Goal: Contribute content: Add original content to the website for others to see

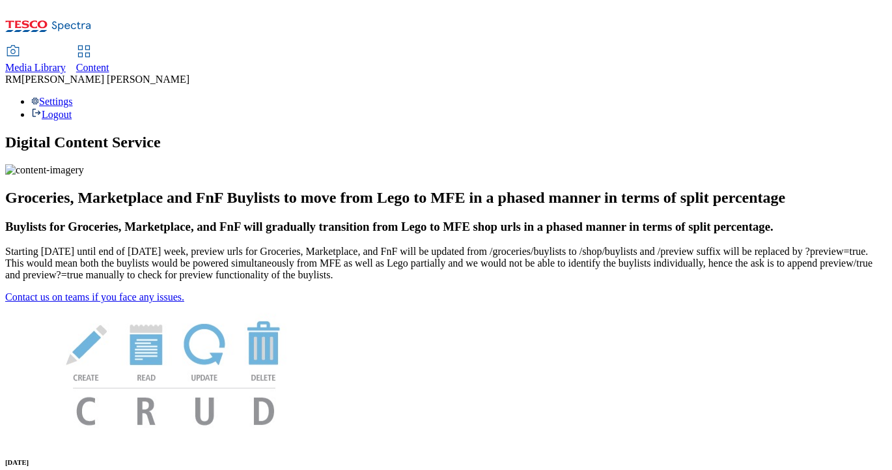
click at [92, 18] on icon at bounding box center [48, 29] width 87 height 27
click at [66, 62] on span "Media Library" at bounding box center [35, 67] width 61 height 11
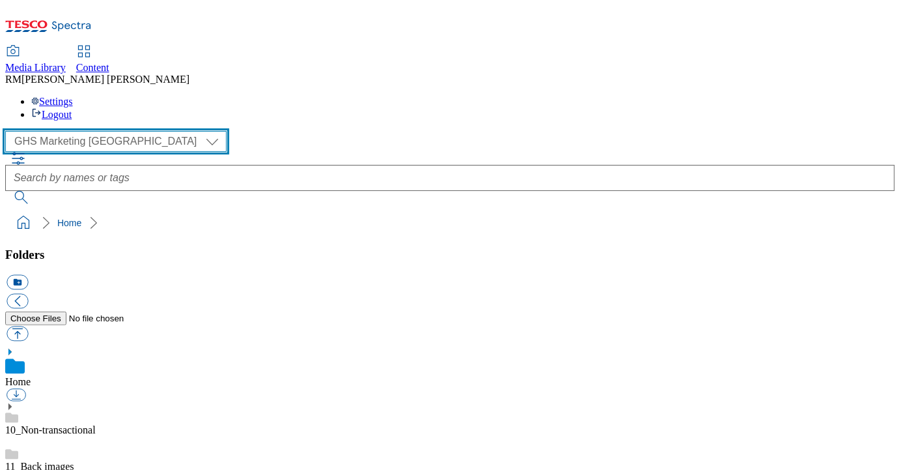
click at [116, 131] on select "GHS Marketing UK iGHS Marketing CE MCA CZ MCA HU MCA SK" at bounding box center [115, 141] width 221 height 21
select select "flare-ighs-ce-mktg"
click at [9, 131] on select "GHS Marketing UK iGHS Marketing CE MCA CZ MCA HU MCA SK" at bounding box center [115, 141] width 221 height 21
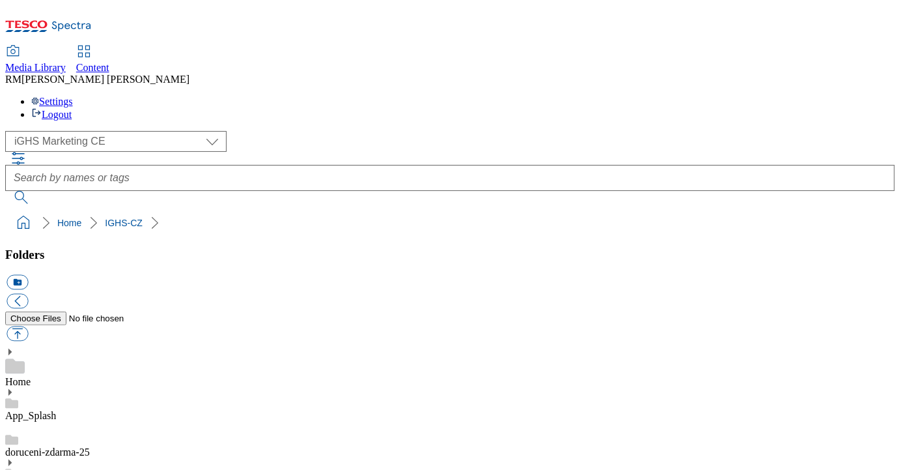
click at [28, 275] on button "icon_new_folder" at bounding box center [17, 282] width 21 height 15
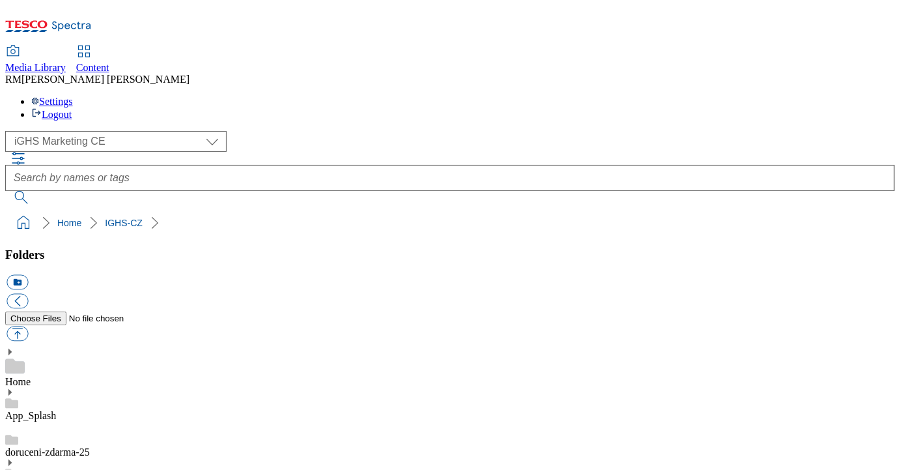
type input "W33_25"
click at [28, 326] on button "button" at bounding box center [17, 333] width 21 height 15
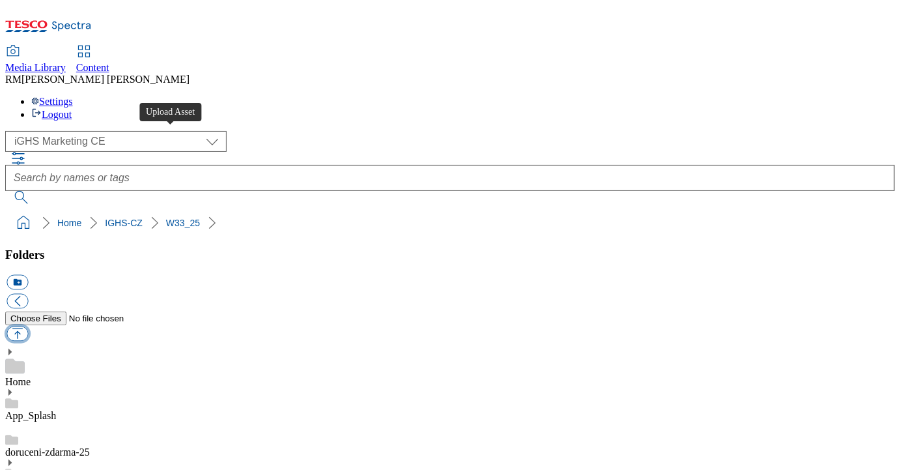
click at [28, 326] on button "button" at bounding box center [17, 333] width 21 height 15
type input "C:\fakepath\Slide_1_CZ.jpg"
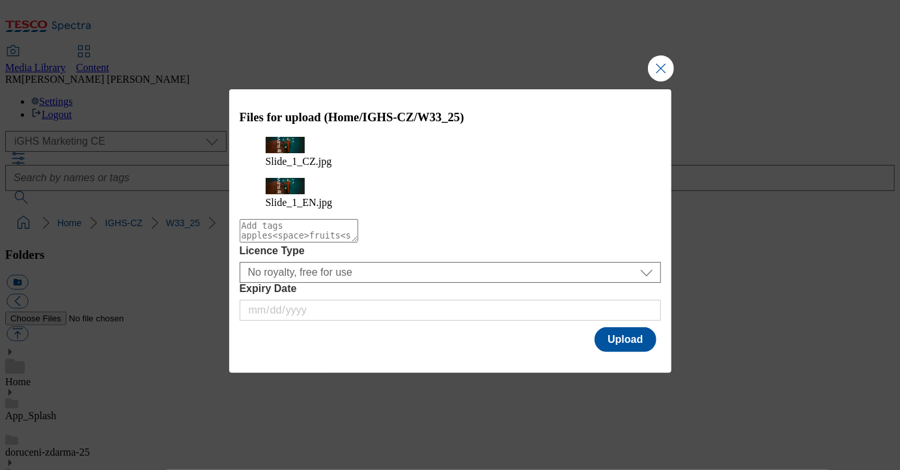
click at [358, 233] on textarea "Modal" at bounding box center [299, 230] width 119 height 23
type textarea "Slide"
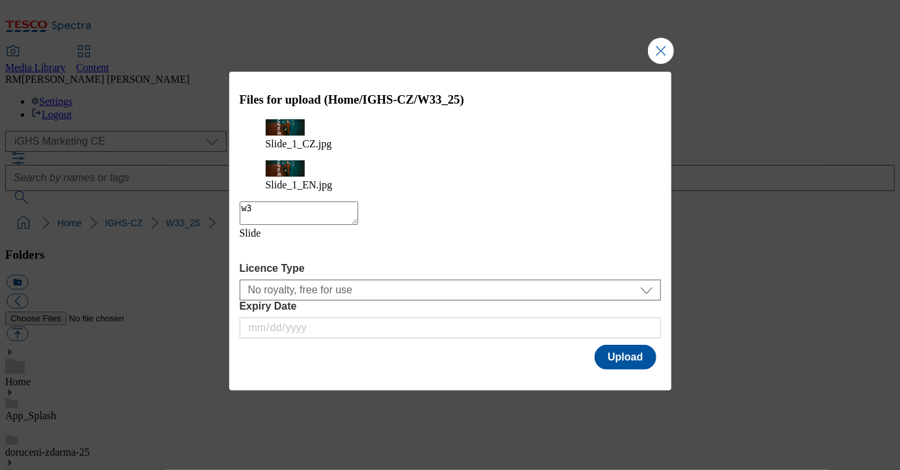
type textarea "w33"
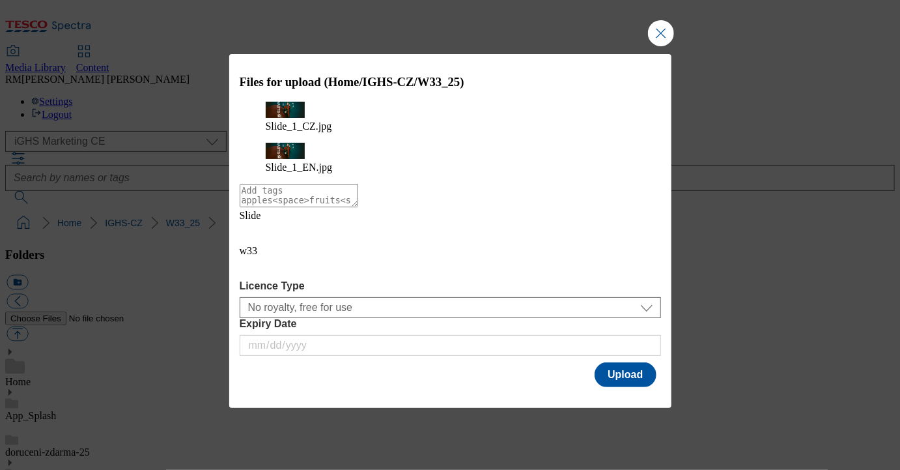
click at [261, 242] on icon "Modal" at bounding box center [250, 231] width 21 height 21
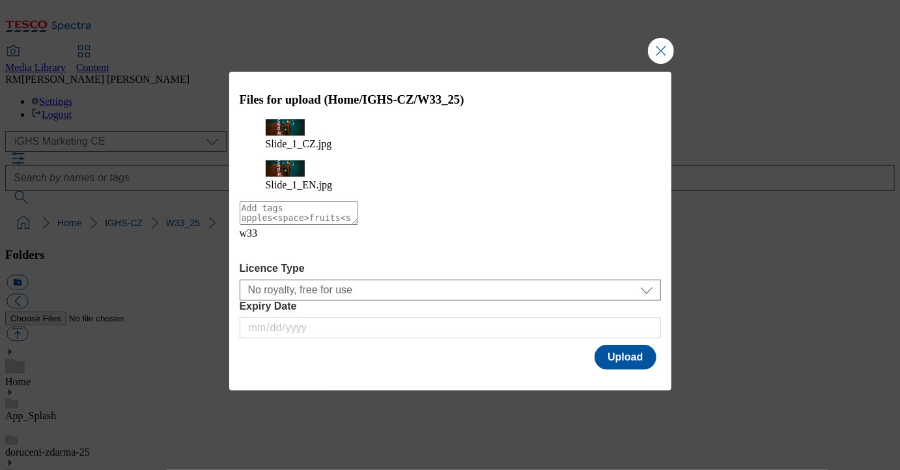
click at [261, 247] on icon "Modal" at bounding box center [250, 249] width 21 height 21
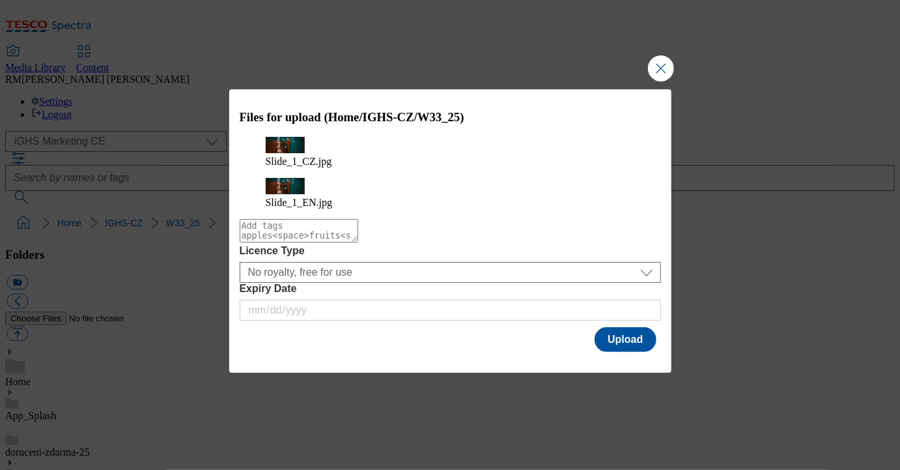
click at [277, 233] on textarea "Modal" at bounding box center [299, 230] width 119 height 23
type textarea "slide"
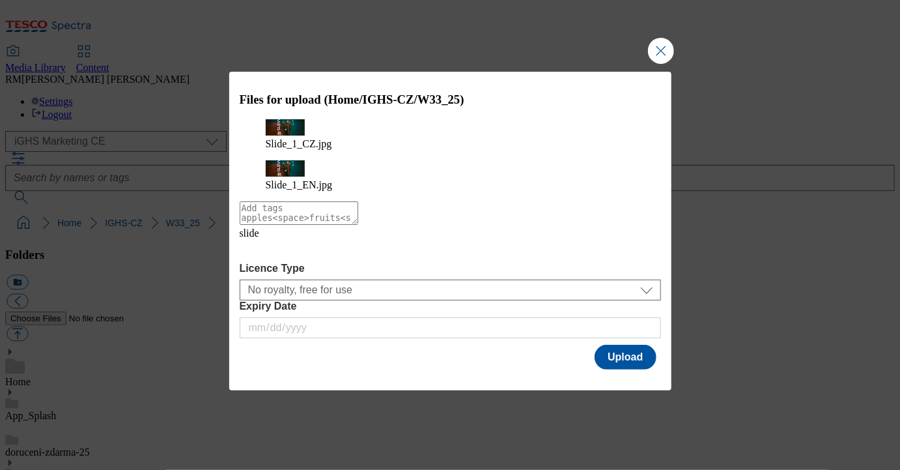
click at [261, 251] on icon "Modal" at bounding box center [250, 249] width 21 height 21
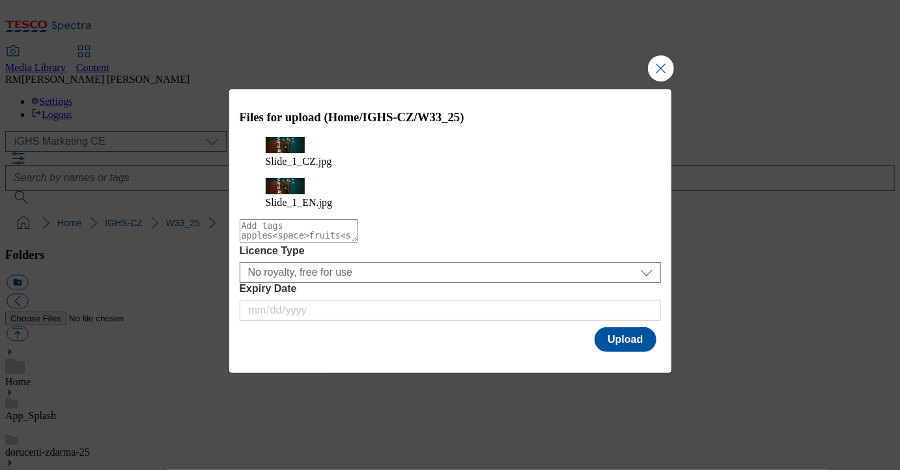
click at [290, 221] on textarea "Modal" at bounding box center [299, 230] width 119 height 23
type textarea "Slide-1-W33"
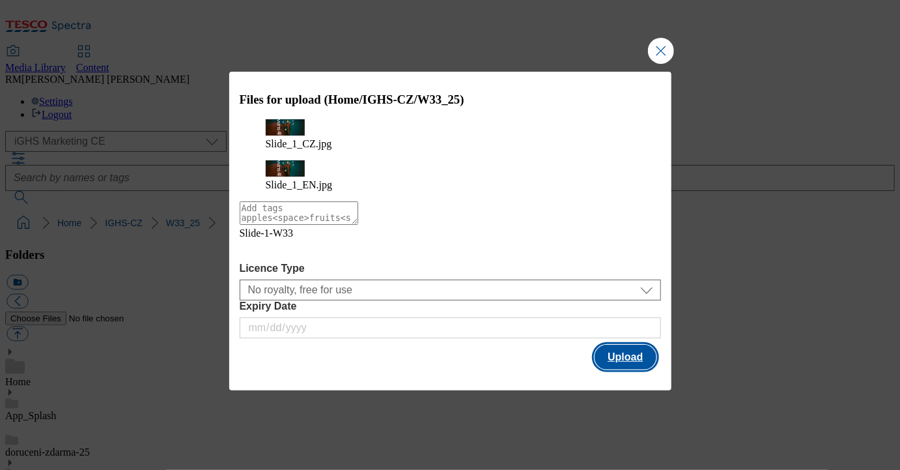
click at [620, 345] on button "Upload" at bounding box center [625, 357] width 61 height 25
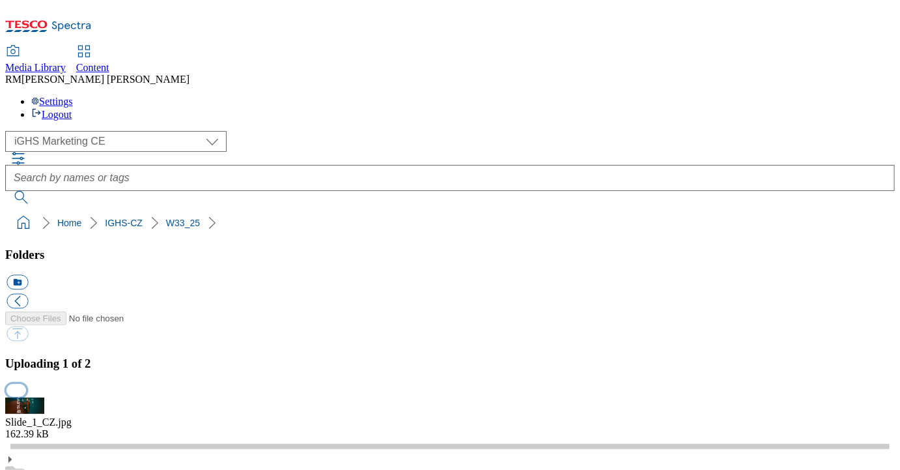
click at [26, 384] on button "button" at bounding box center [17, 390] width 20 height 12
click at [26, 396] on button "button" at bounding box center [17, 390] width 20 height 12
click at [26, 384] on button "button" at bounding box center [17, 390] width 20 height 12
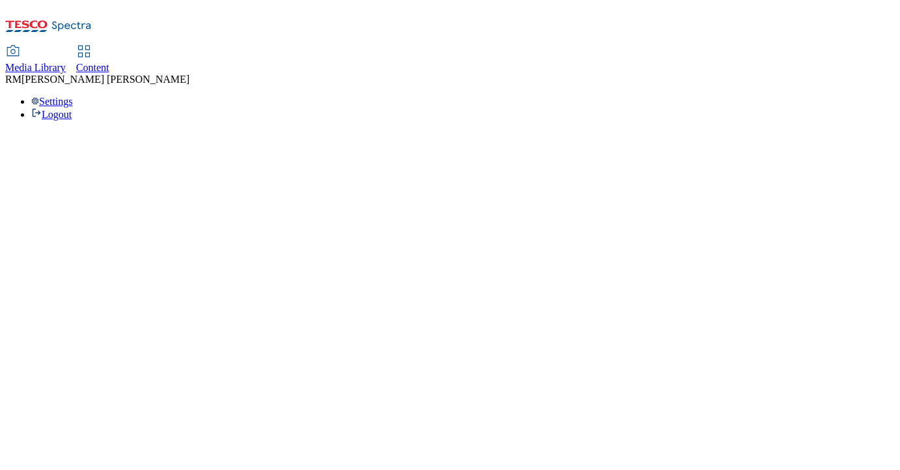
select select "flare-ighs-ce-mktg"
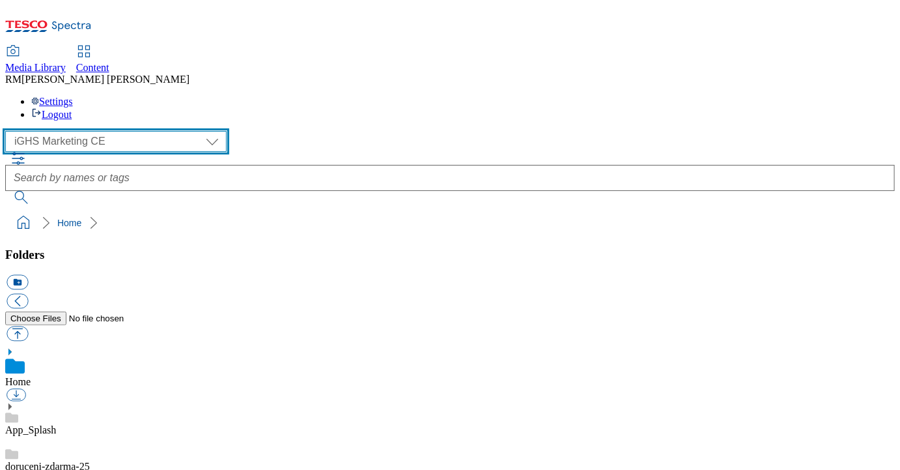
click at [91, 131] on select "GHS Marketing UK iGHS Marketing CE MCA CZ MCA HU MCA SK" at bounding box center [115, 141] width 221 height 21
click at [9, 131] on select "GHS Marketing UK iGHS Marketing CE MCA CZ MCA HU MCA SK" at bounding box center [115, 141] width 221 height 21
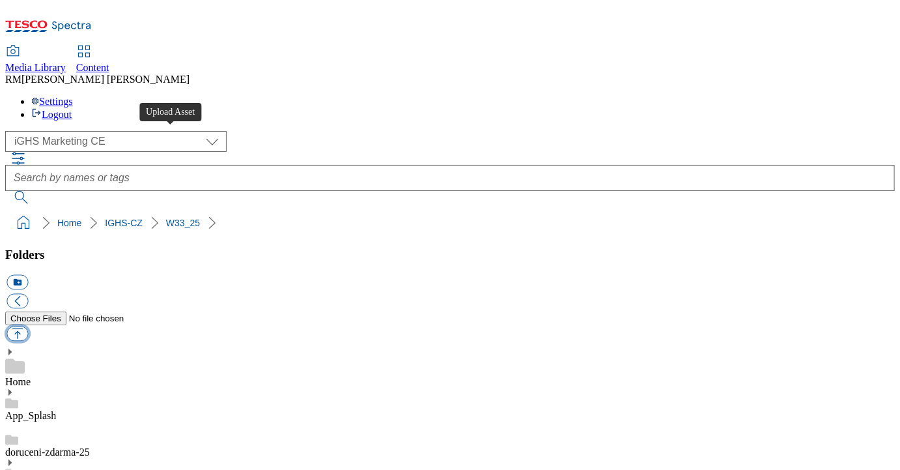
click at [28, 326] on button "button" at bounding box center [17, 333] width 21 height 15
type input "C:\fakepath\Slide_1_CZ.jpg"
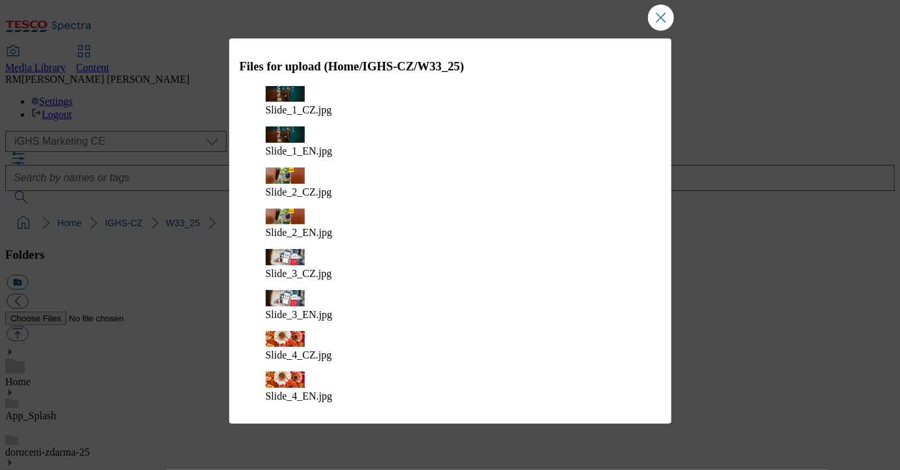
click at [352, 412] on textarea "Modal" at bounding box center [299, 423] width 119 height 23
type textarea "Slide-W33"
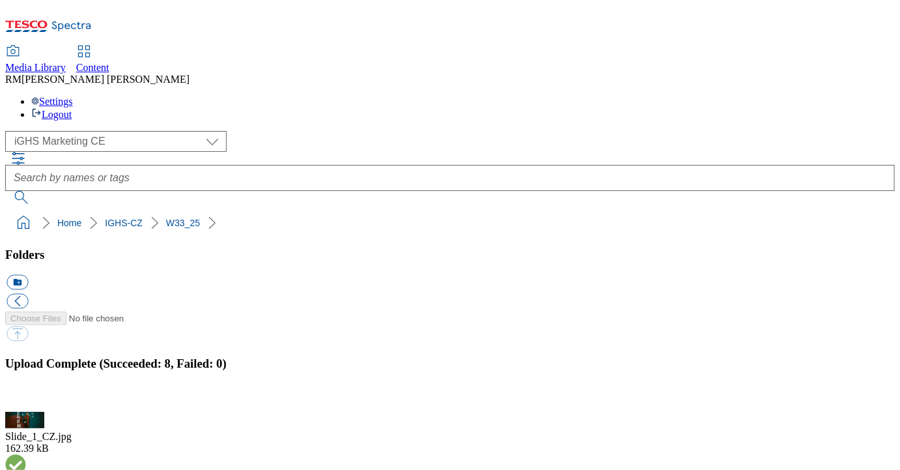
scroll to position [206, 0]
click at [26, 398] on button "button" at bounding box center [17, 404] width 20 height 12
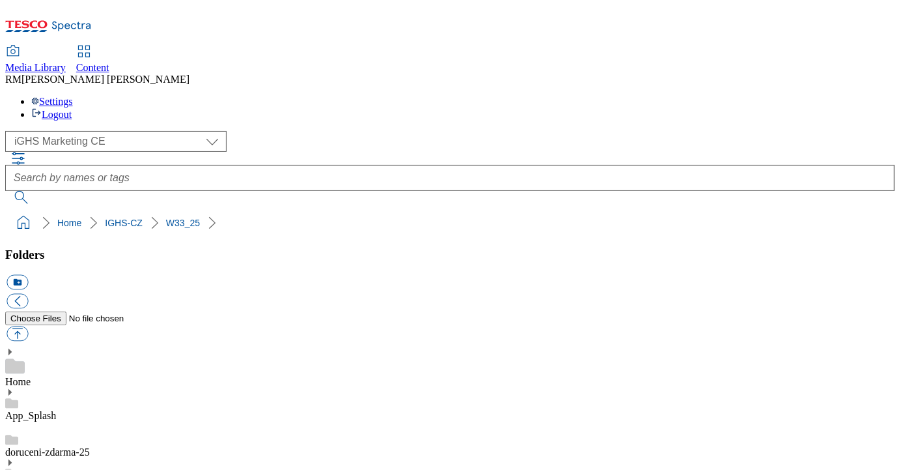
scroll to position [201, 0]
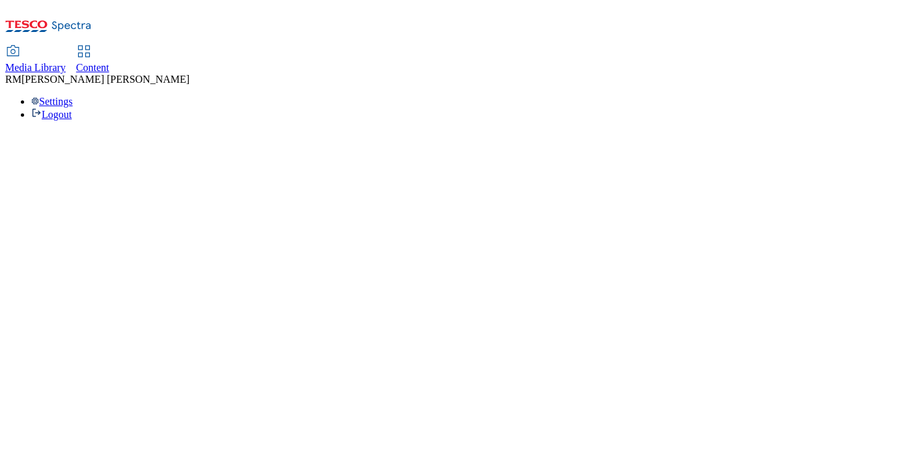
select select "flare-ighs-ce-mktg"
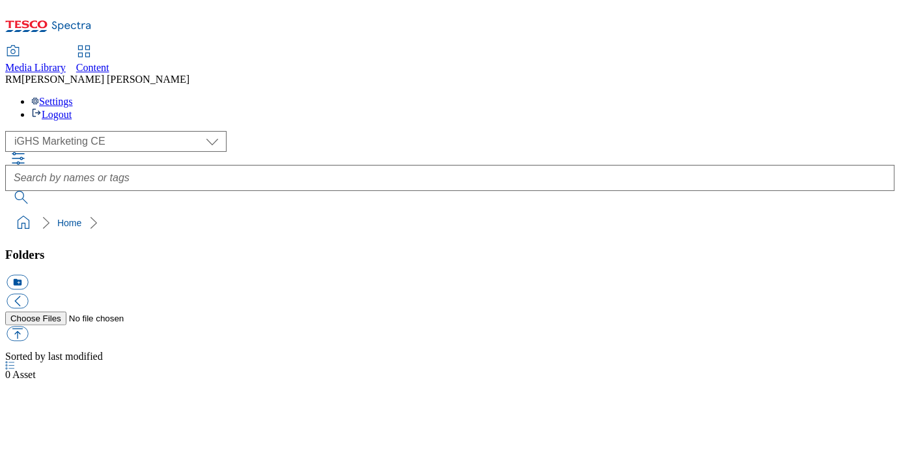
select select "flare-ighs-ce-mktg"
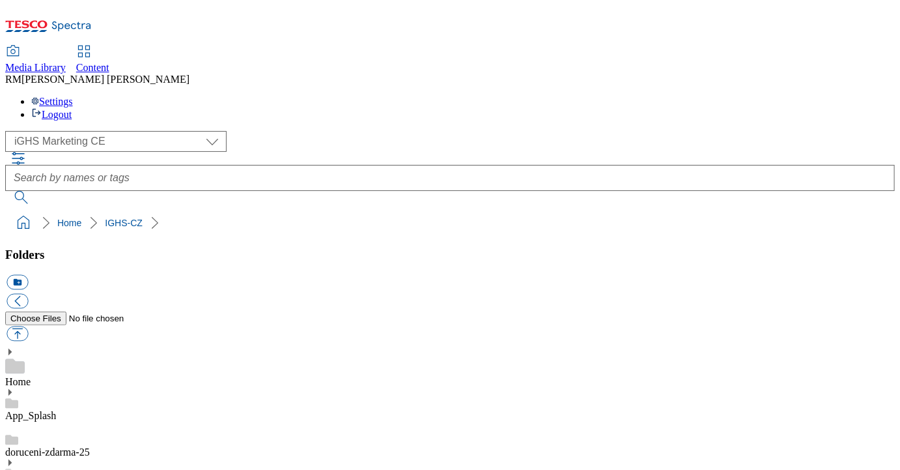
click at [28, 326] on button "button" at bounding box center [17, 333] width 21 height 15
type input "C:\fakepath\Content_1.jpg"
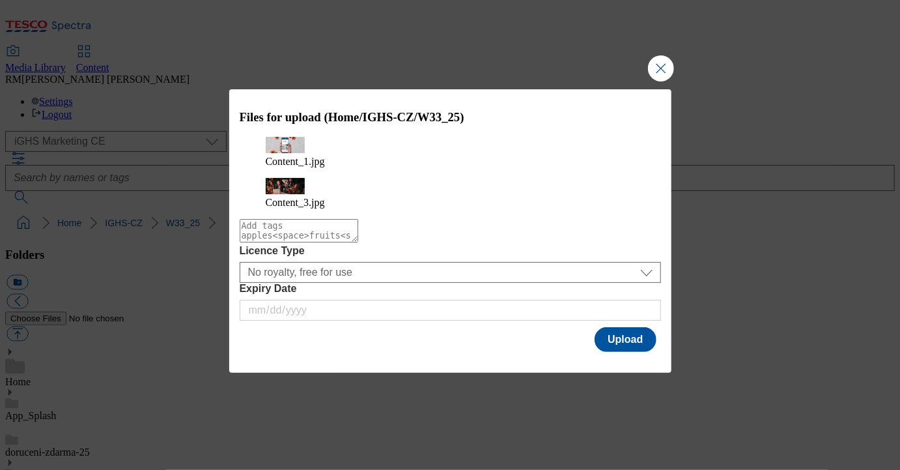
click at [358, 231] on textarea "Modal" at bounding box center [299, 230] width 119 height 23
type textarea "Content-W33"
click at [629, 328] on button "Upload" at bounding box center [625, 339] width 61 height 25
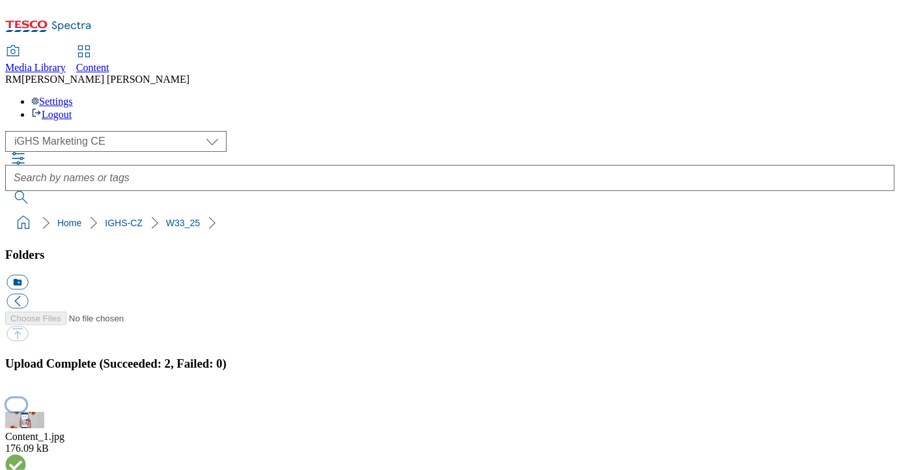
click at [26, 398] on button "button" at bounding box center [17, 404] width 20 height 12
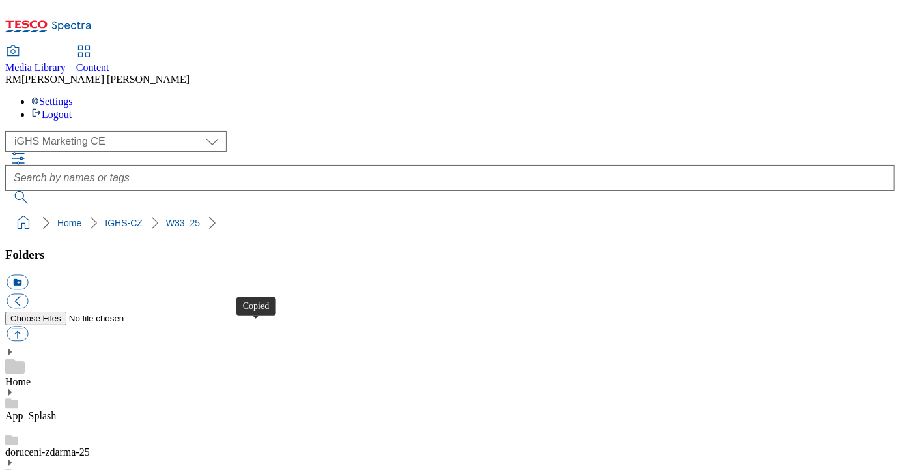
click at [28, 326] on button "button" at bounding box center [17, 333] width 21 height 15
type input "C:\fakepath\Autumn_BG.jpg"
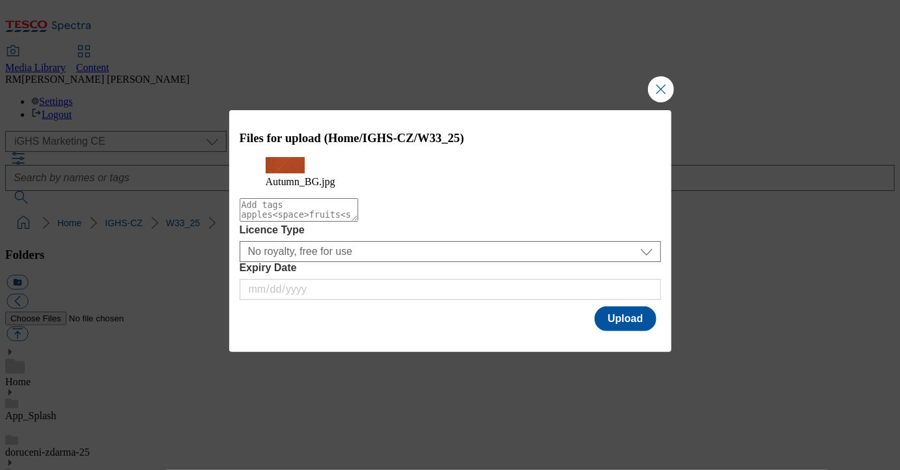
click at [358, 221] on textarea "Modal" at bounding box center [299, 209] width 119 height 23
type textarea "Content"
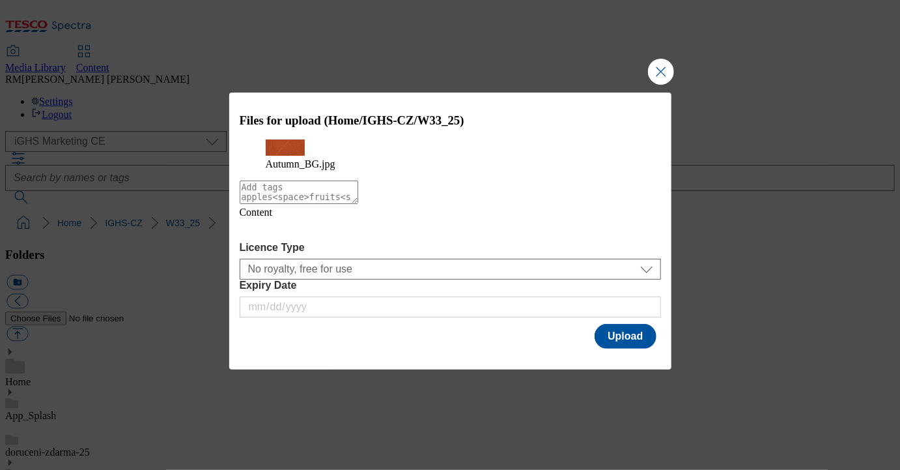
click at [261, 239] on icon "Modal" at bounding box center [250, 228] width 21 height 21
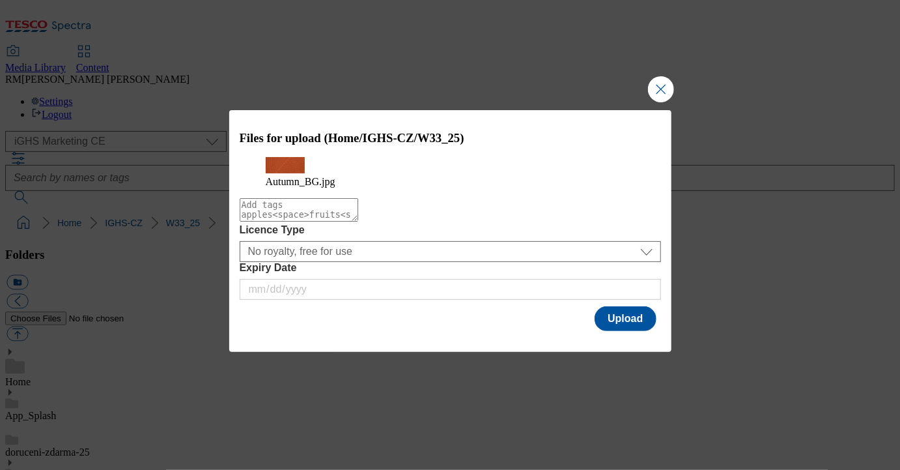
click at [281, 221] on textarea "Modal" at bounding box center [299, 209] width 119 height 23
type textarea "Autumn-text-BG"
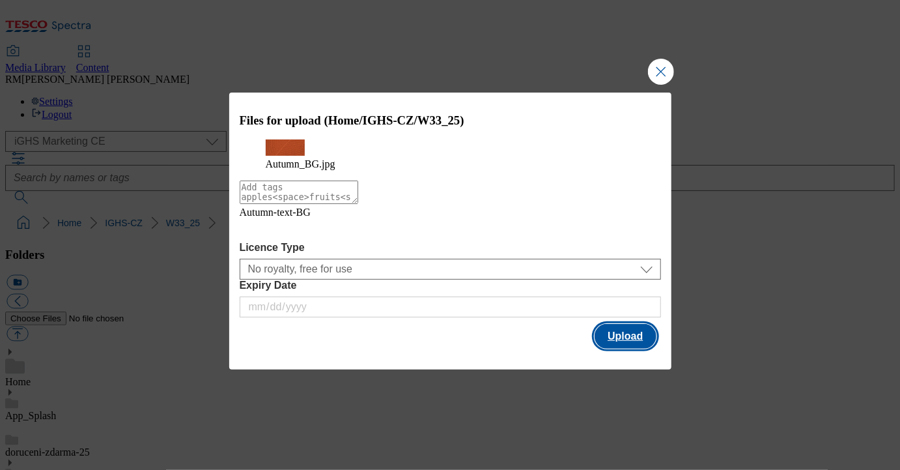
click at [651, 341] on button "Upload" at bounding box center [625, 336] width 61 height 25
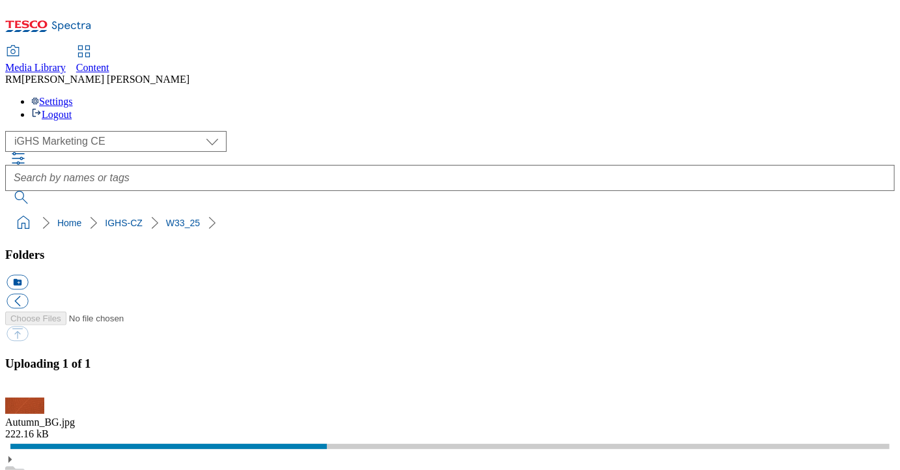
click at [810, 356] on div "Uploading 1 of 1" at bounding box center [450, 376] width 890 height 41
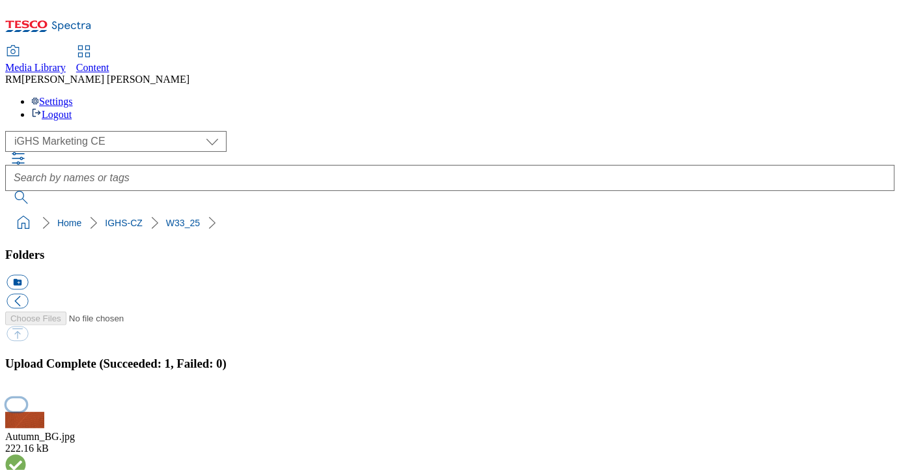
click at [26, 398] on button "button" at bounding box center [17, 404] width 20 height 12
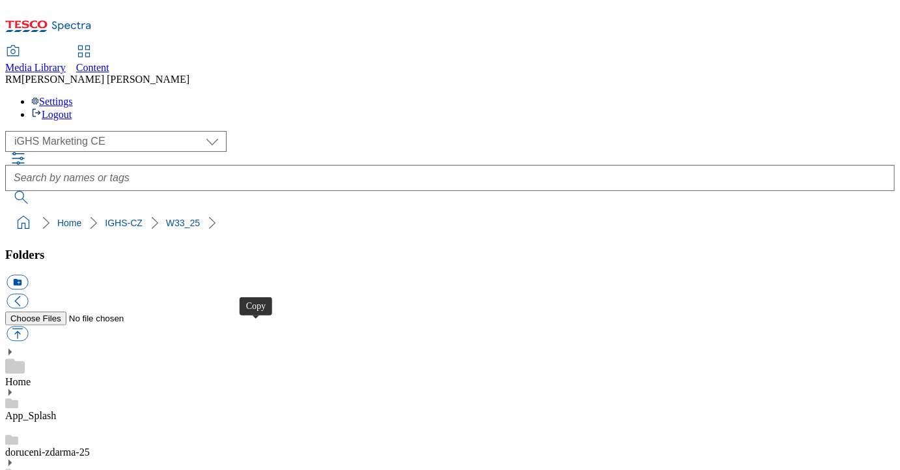
click at [28, 326] on button "button" at bounding box center [17, 333] width 21 height 15
type input "C:\fakepath\bg.jpg"
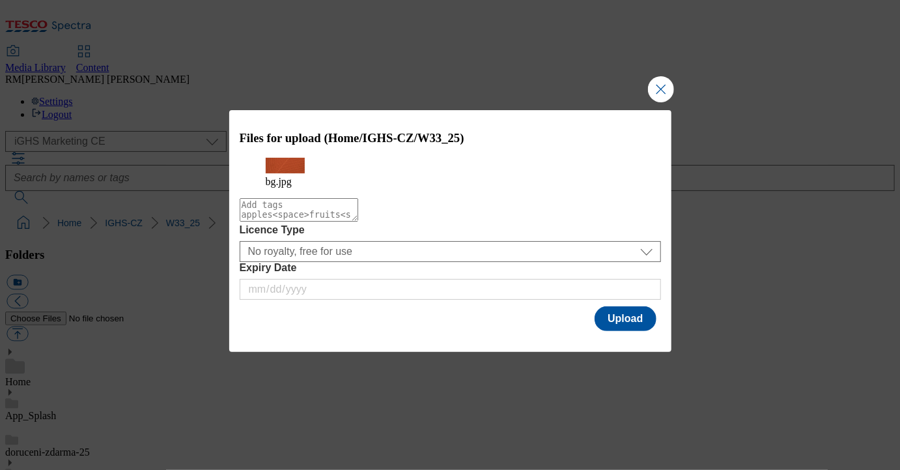
click at [356, 217] on textarea "Modal" at bounding box center [299, 209] width 119 height 23
type textarea "text-BG"
click at [645, 331] on button "Upload" at bounding box center [625, 318] width 61 height 25
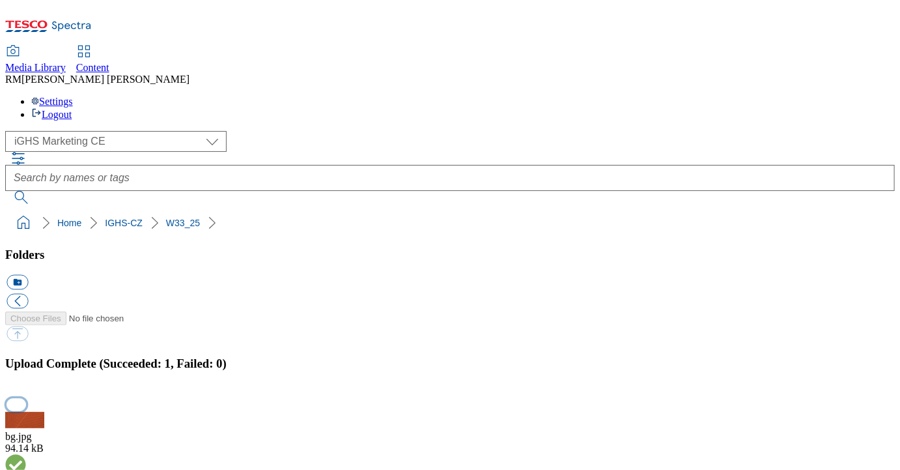
click at [26, 398] on button "button" at bounding box center [17, 404] width 20 height 12
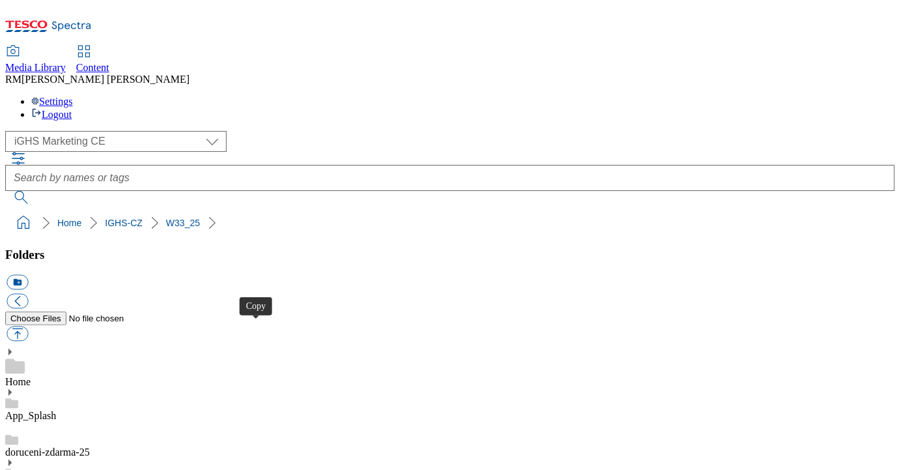
click at [28, 326] on button "button" at bounding box center [17, 333] width 21 height 15
type input "C:\fakepath\BG_2X.jpg"
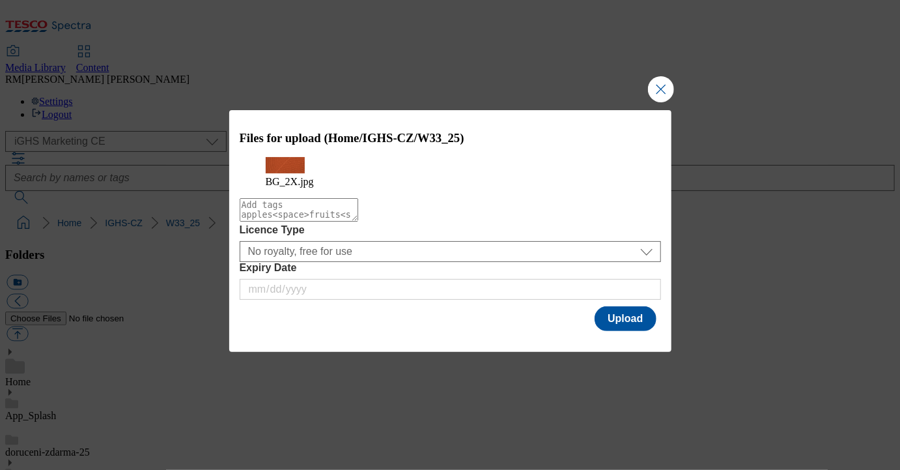
click at [354, 221] on textarea "Modal" at bounding box center [299, 209] width 119 height 23
type textarea "Autumn_txt_BG_2x"
click at [633, 325] on button "Upload" at bounding box center [625, 318] width 61 height 25
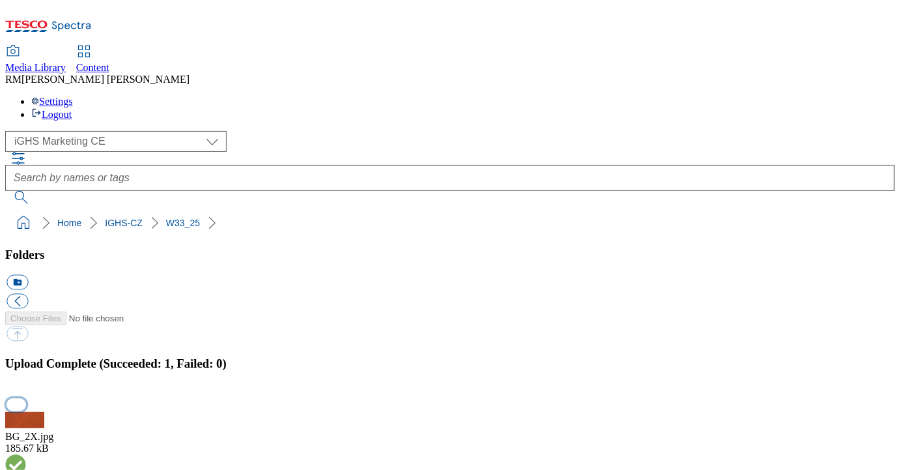
click at [26, 398] on button "button" at bounding box center [17, 404] width 20 height 12
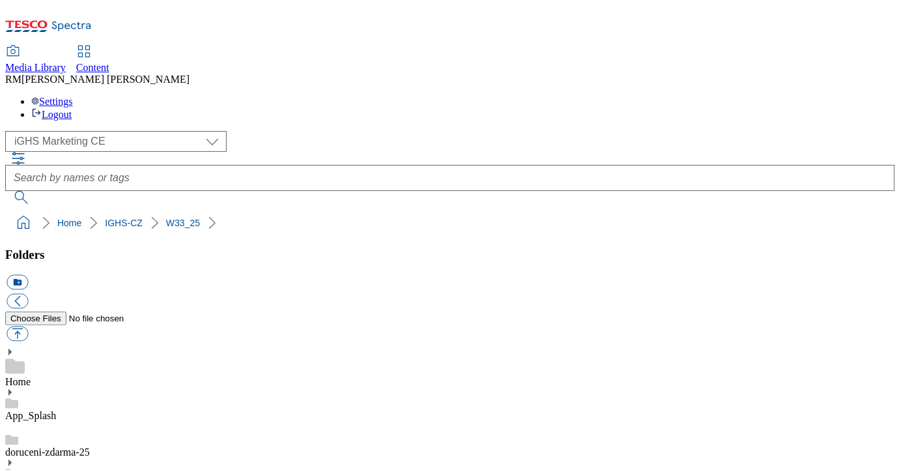
select select "flare-ighs-ce-mktg"
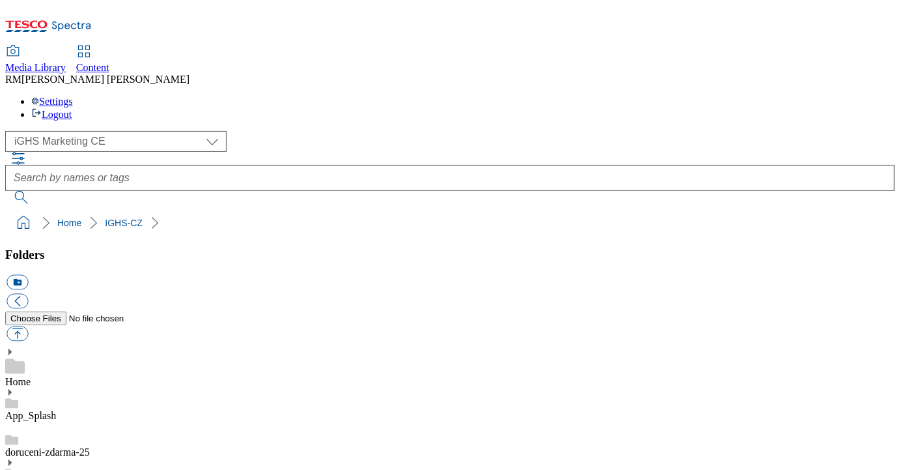
click at [28, 326] on button "button" at bounding box center [17, 333] width 21 height 15
type input "C:\fakepath\Product_1_CZ.jpg"
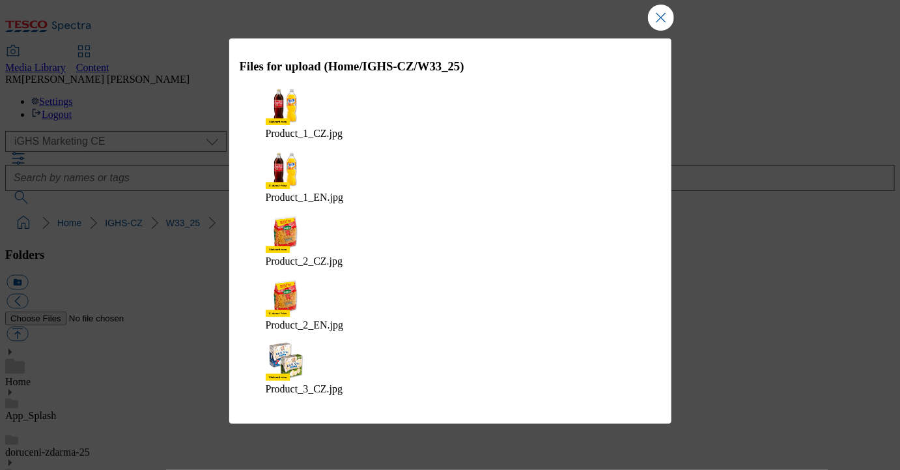
type textarea "Products-W33"
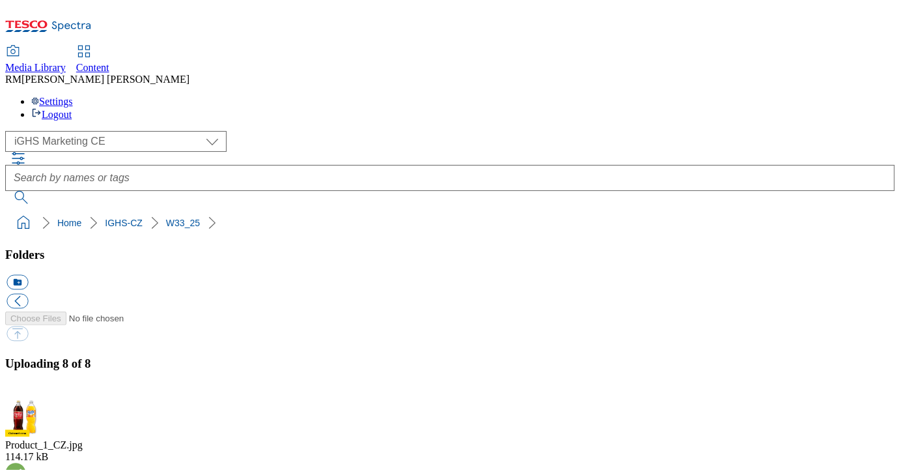
scroll to position [206, 0]
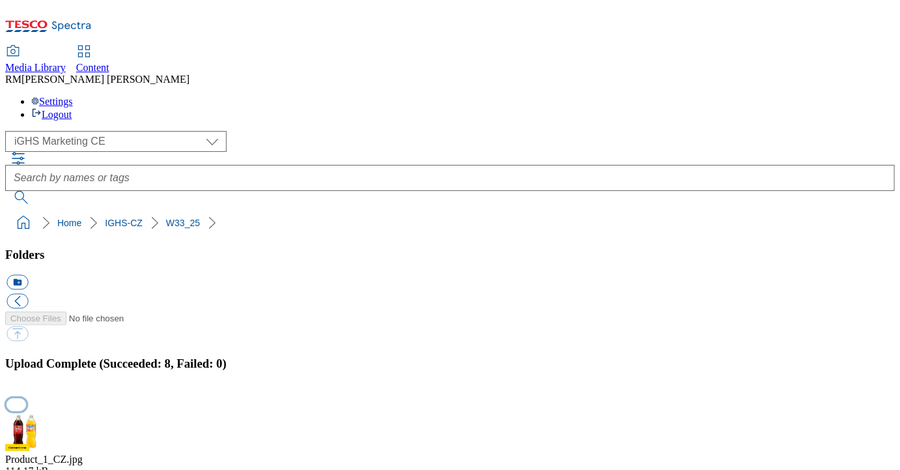
click at [26, 398] on button "button" at bounding box center [17, 404] width 20 height 12
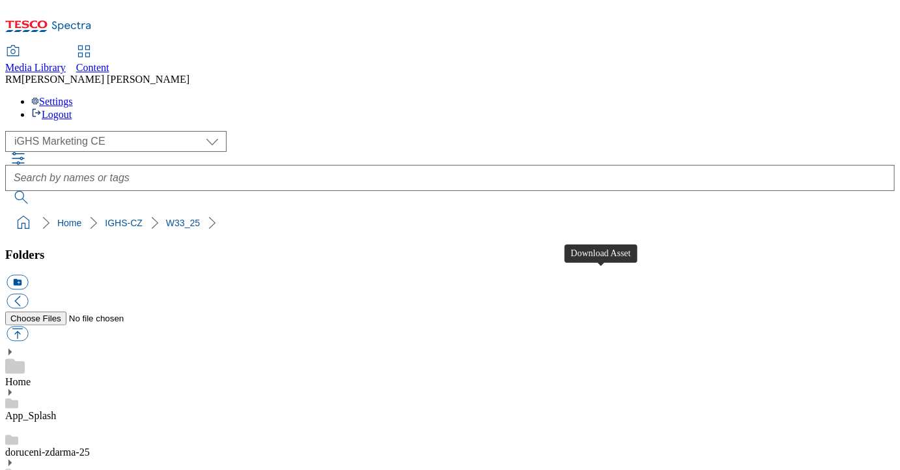
scroll to position [295, 0]
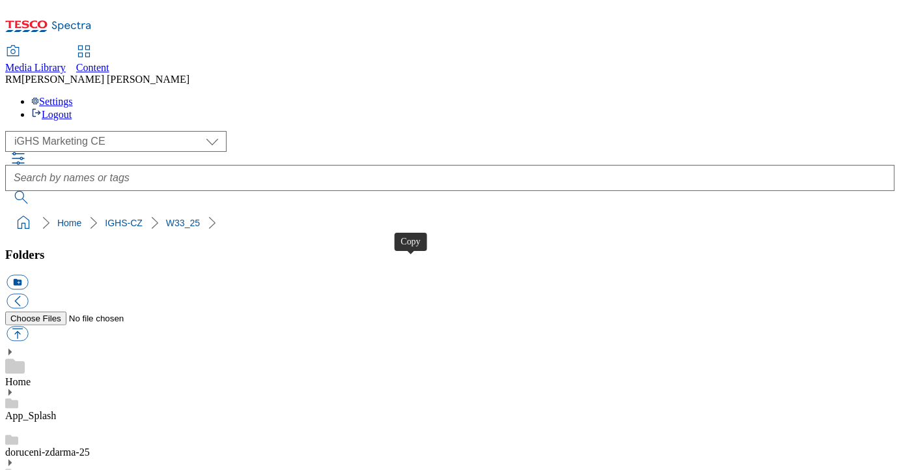
select select "flare-ighs-ce-mktg"
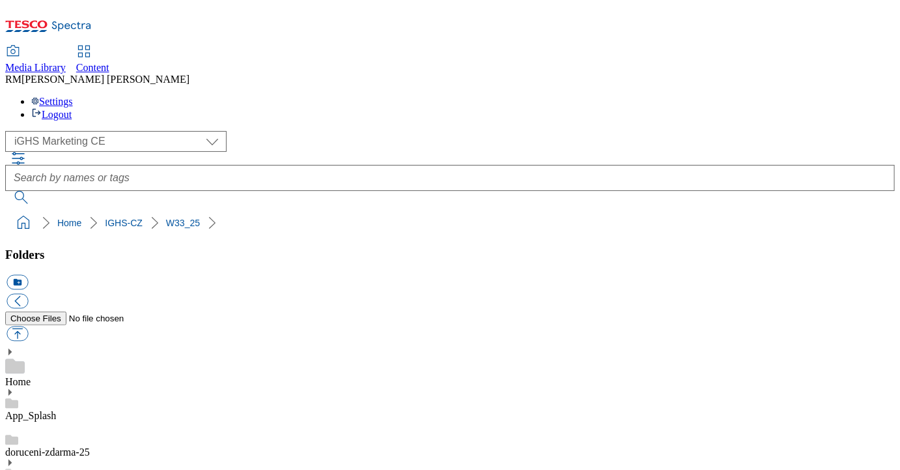
scroll to position [6677, 0]
click at [28, 326] on button "button" at bounding box center [17, 333] width 21 height 15
type input "C:\fakepath\Trade_1_CZ.jpg"
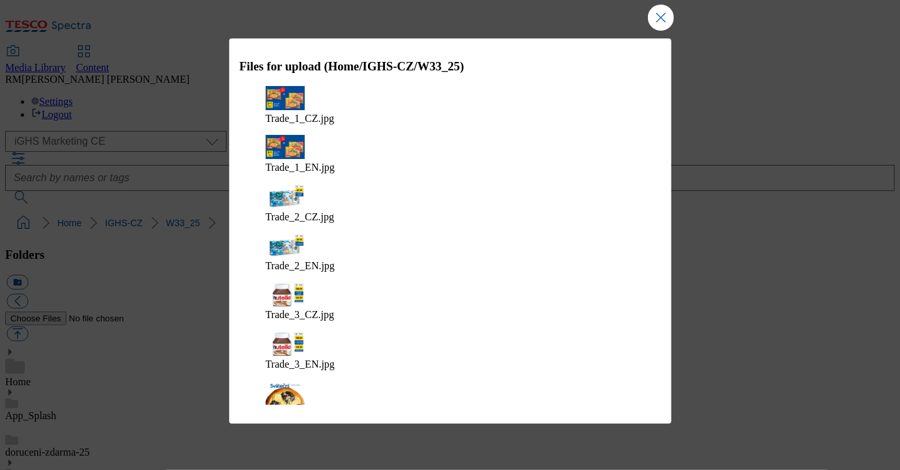
type textarea "trade-w33"
click at [664, 20] on button "Close Modal" at bounding box center [661, 18] width 26 height 26
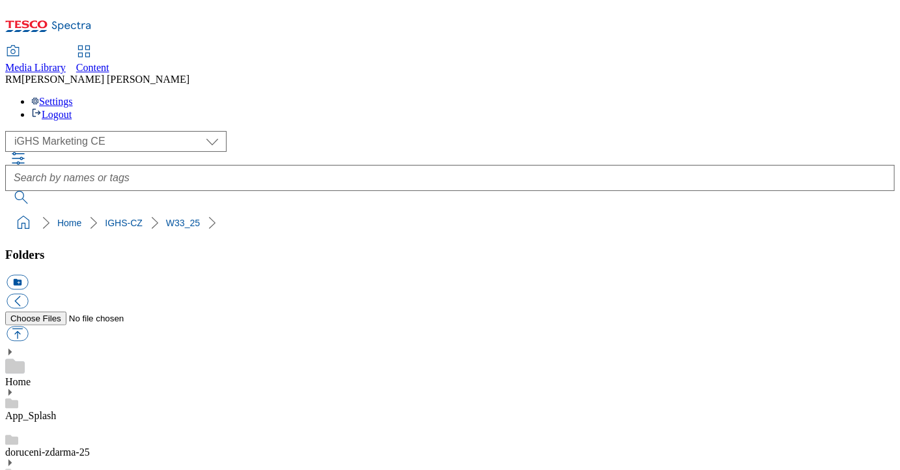
click at [28, 326] on button "button" at bounding box center [17, 333] width 21 height 15
type input "C:\fakepath\Trade_3_CZ.jpg"
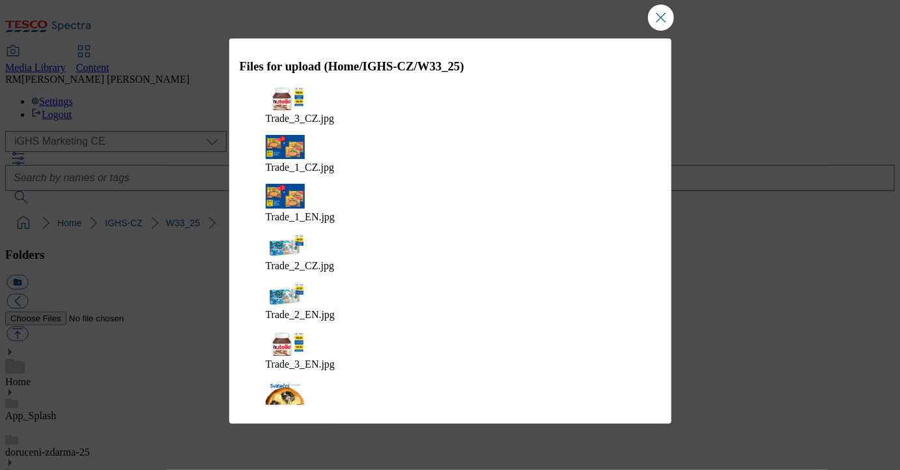
type textarea "Trade-W33"
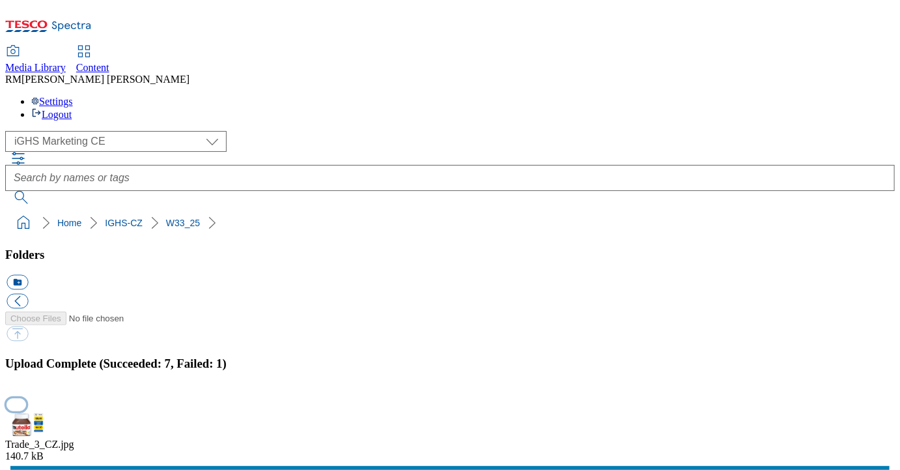
click at [26, 398] on button "button" at bounding box center [17, 404] width 20 height 12
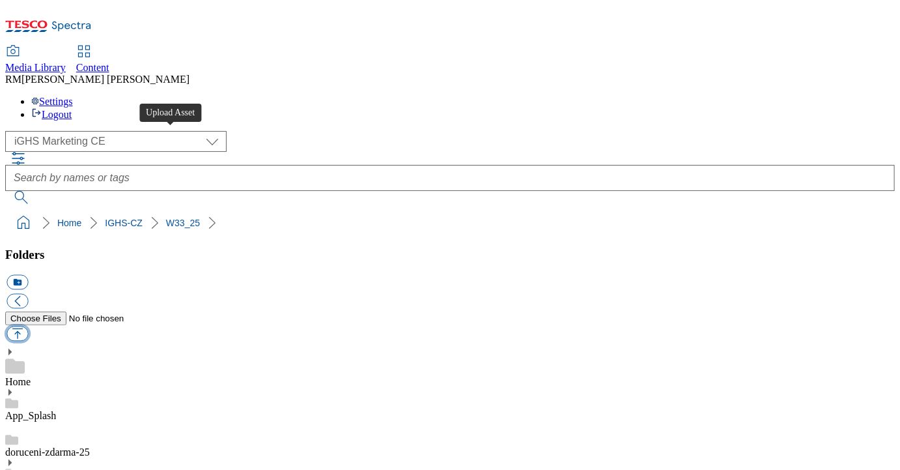
click at [28, 326] on button "button" at bounding box center [17, 333] width 21 height 15
type input "C:\fakepath\Trade_3_CZ.jpg"
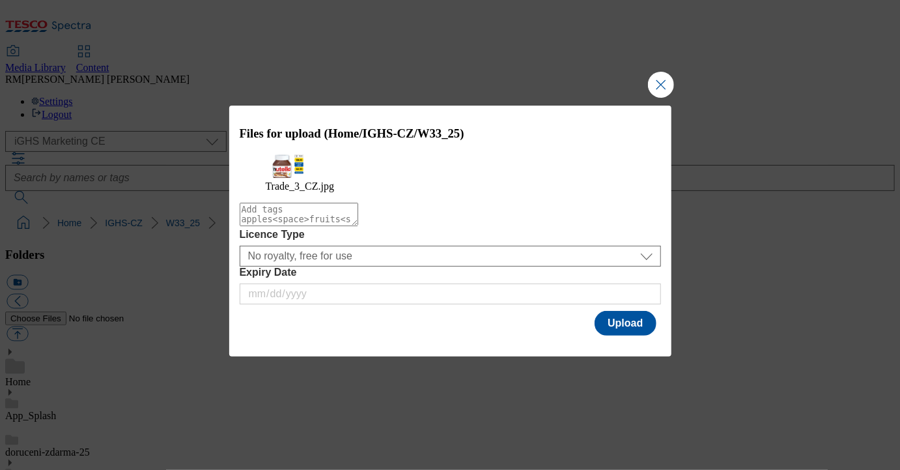
click at [348, 223] on textarea "Modal" at bounding box center [299, 214] width 119 height 23
type textarea "tradew33"
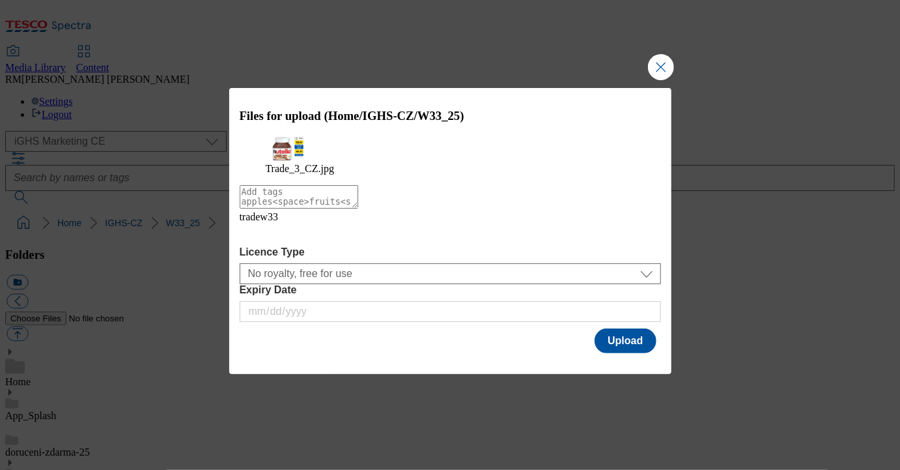
click at [276, 222] on span "tradew33" at bounding box center [259, 216] width 39 height 11
click at [618, 341] on button "Upload" at bounding box center [625, 340] width 61 height 25
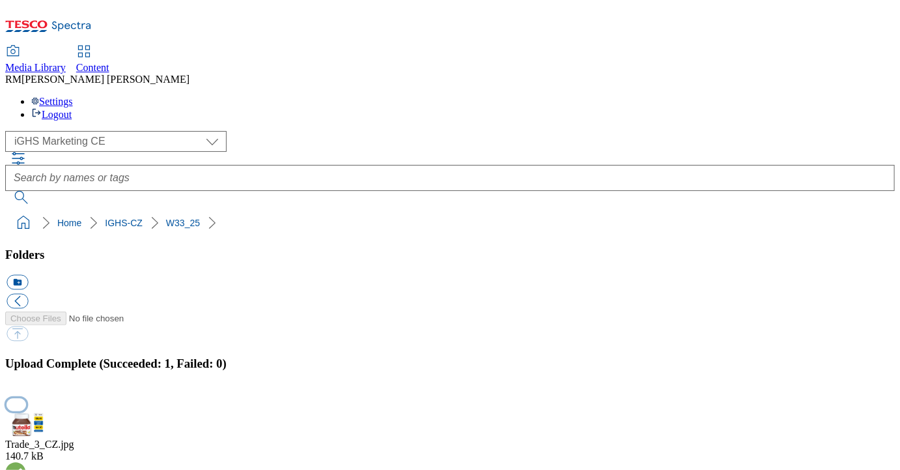
click at [26, 398] on button "button" at bounding box center [17, 404] width 20 height 12
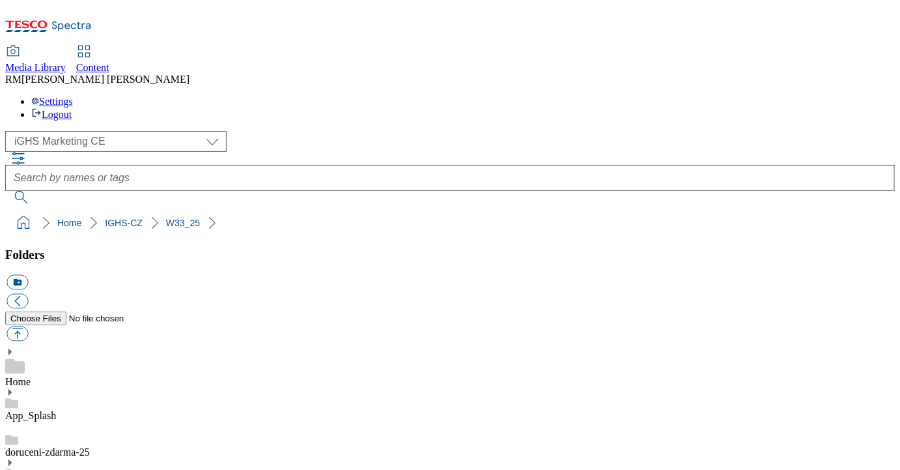
scroll to position [255, 0]
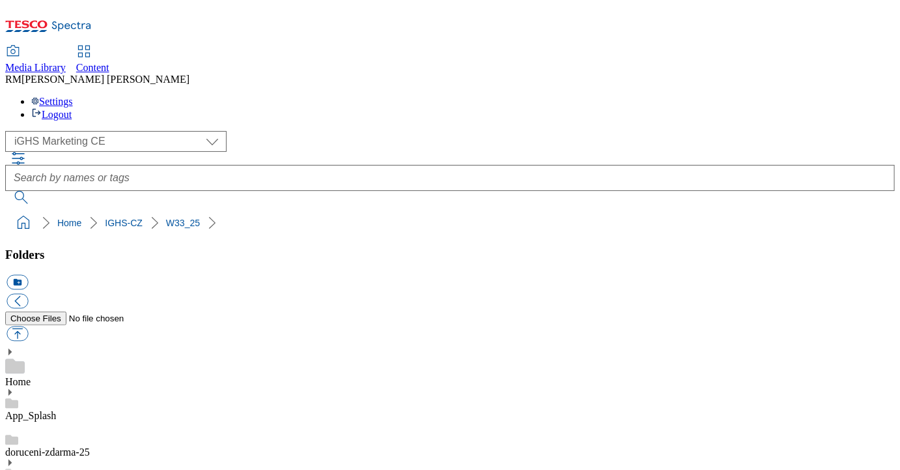
scroll to position [232, 0]
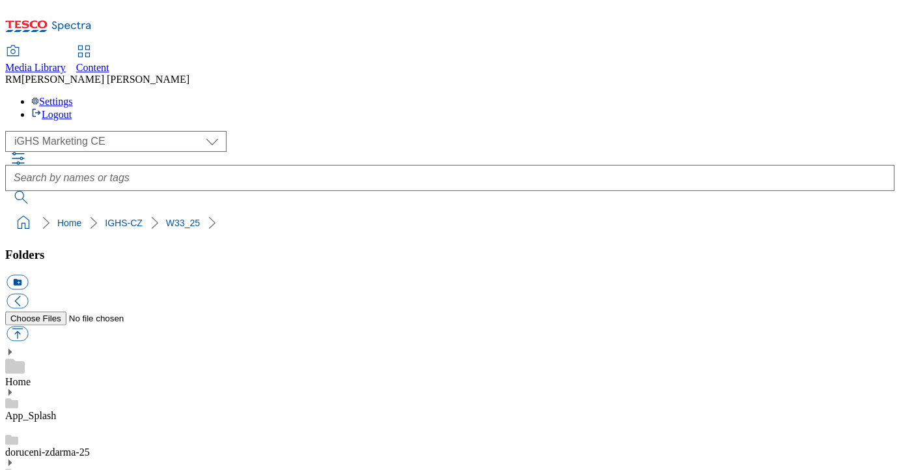
scroll to position [151, 0]
